Goal: Subscribe to service/newsletter

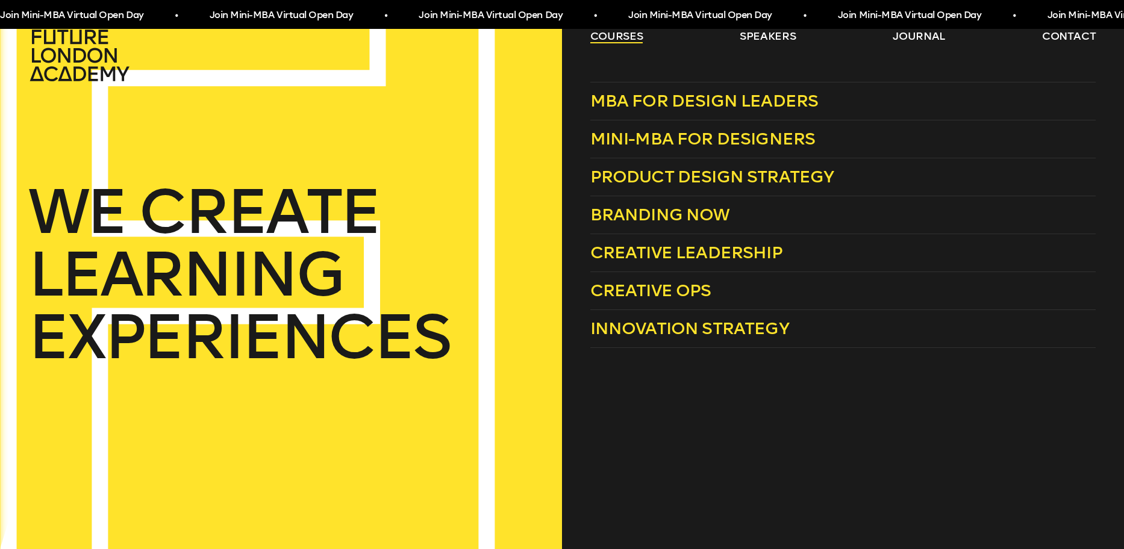
click at [613, 36] on link "courses" at bounding box center [616, 36] width 53 height 14
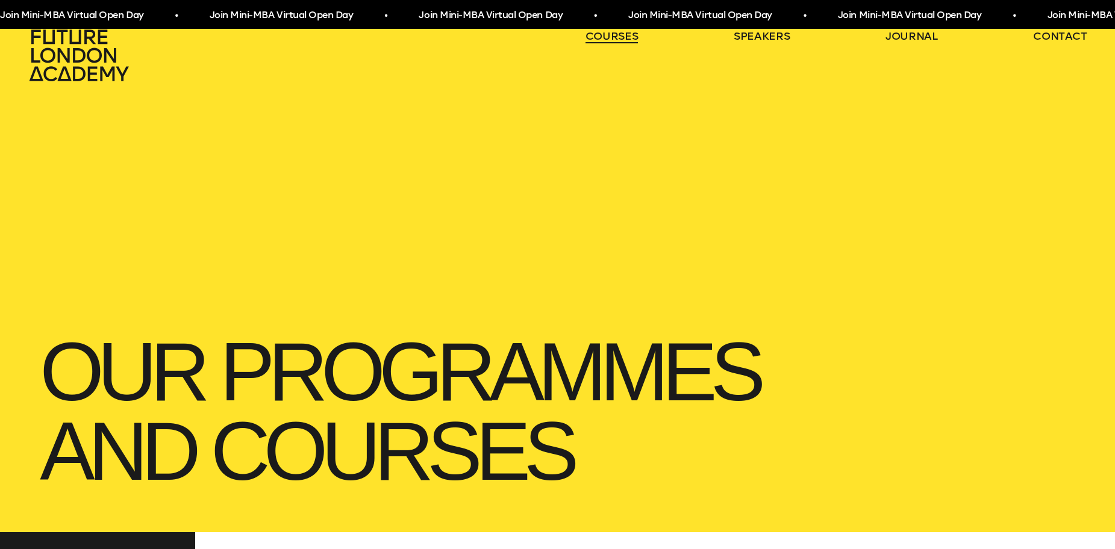
click at [613, 36] on link "courses" at bounding box center [611, 36] width 53 height 14
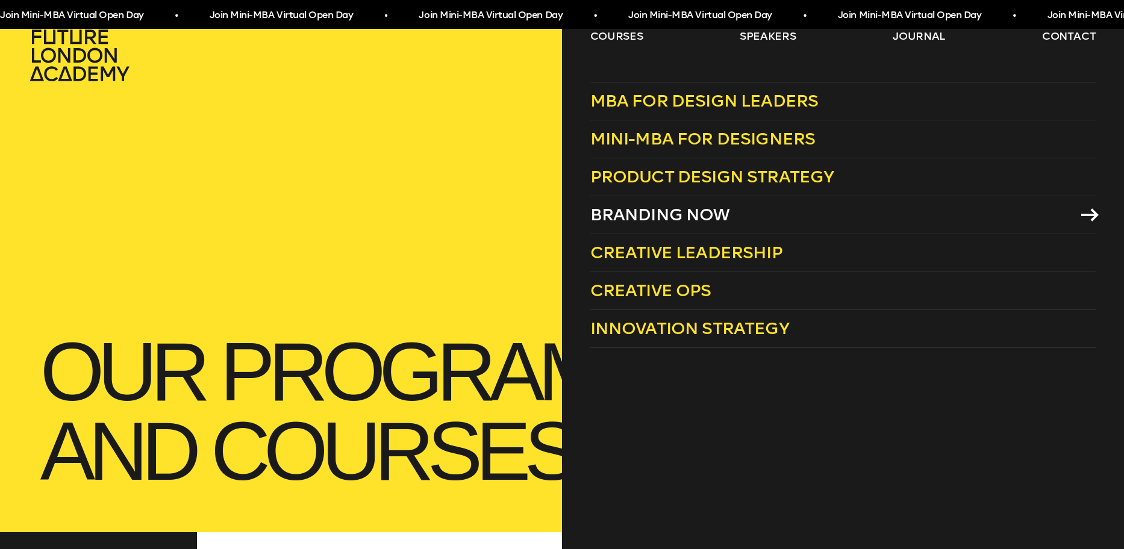
click at [629, 211] on span "Branding Now" at bounding box center [660, 215] width 140 height 20
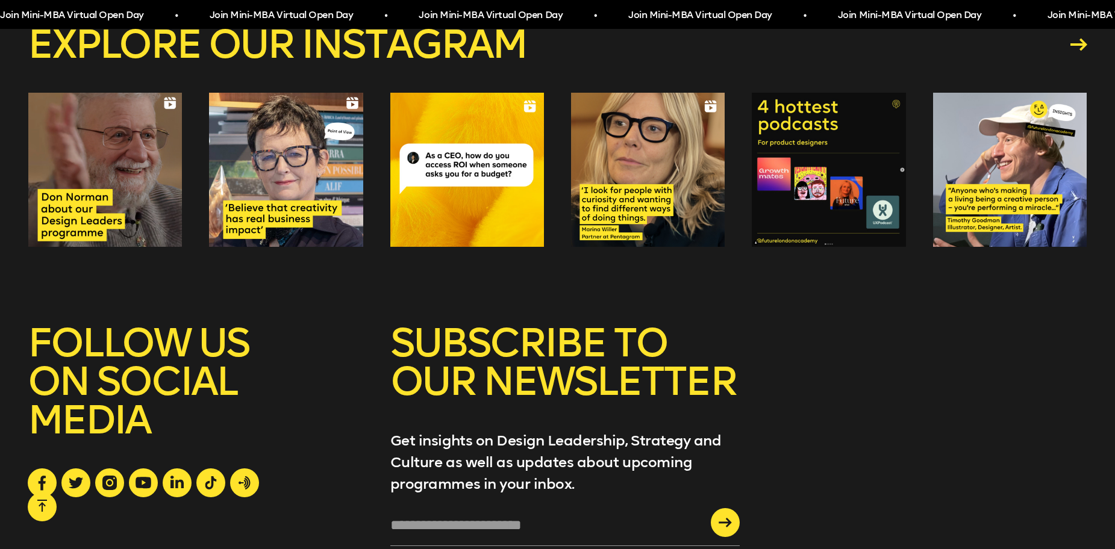
scroll to position [2883, 0]
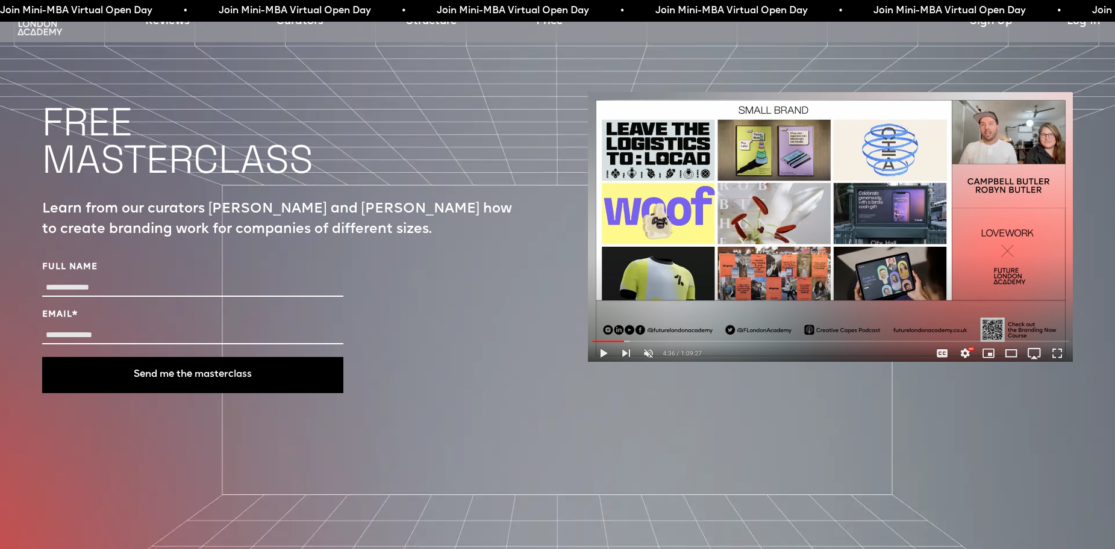
scroll to position [4483, 0]
click at [268, 279] on input "Full Name" at bounding box center [192, 287] width 301 height 17
type input "**********"
click at [161, 326] on input "Email *" at bounding box center [192, 334] width 301 height 17
type input "**********"
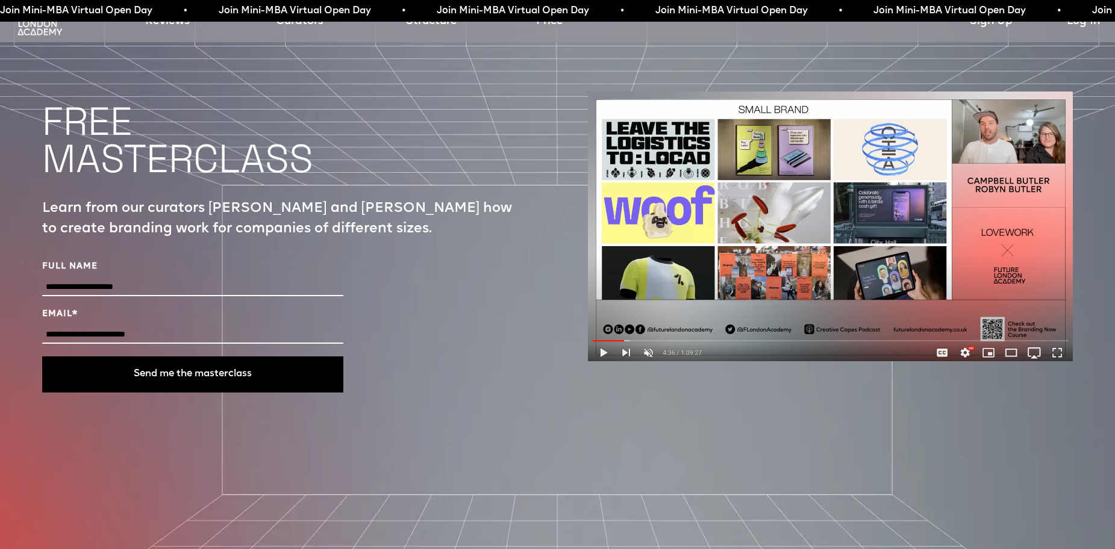
click at [164, 357] on button "Send me the masterclass" at bounding box center [192, 375] width 301 height 36
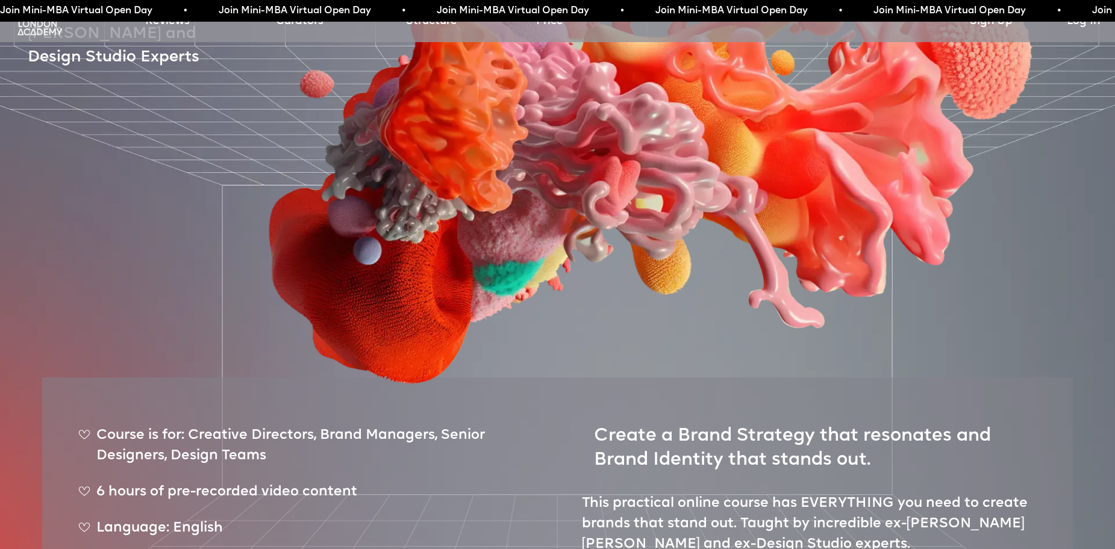
scroll to position [0, 0]
